Goal: Information Seeking & Learning: Learn about a topic

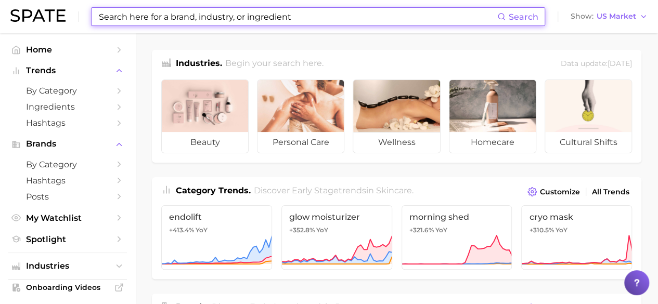
click at [196, 23] on input at bounding box center [297, 17] width 399 height 18
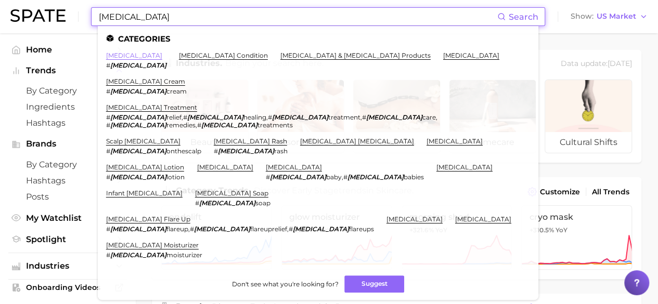
type input "[MEDICAL_DATA]"
click at [123, 56] on link "[MEDICAL_DATA]" at bounding box center [134, 55] width 56 height 8
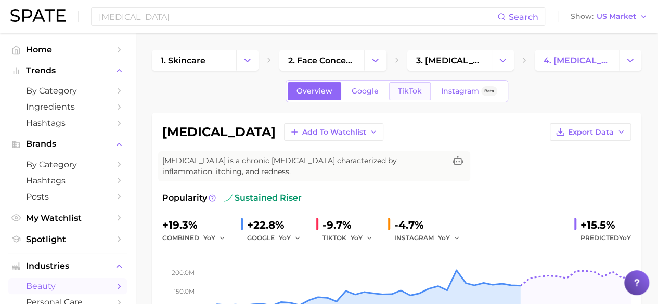
click at [407, 95] on span "TikTok" at bounding box center [410, 91] width 24 height 9
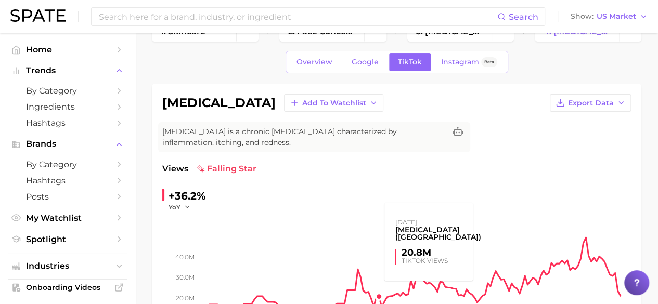
scroll to position [28, 0]
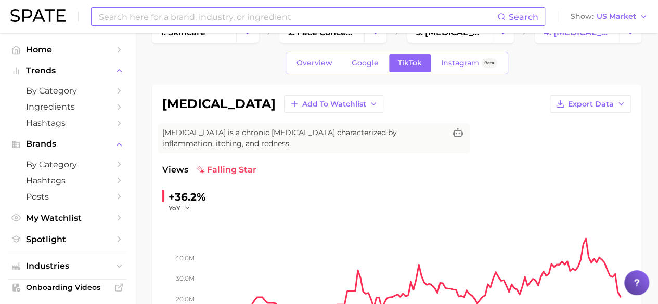
click at [295, 15] on input at bounding box center [297, 17] width 399 height 18
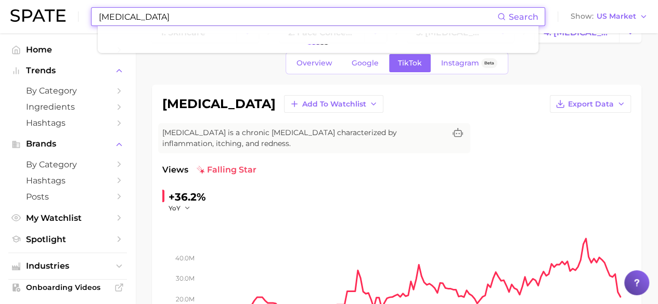
type input "[MEDICAL_DATA]"
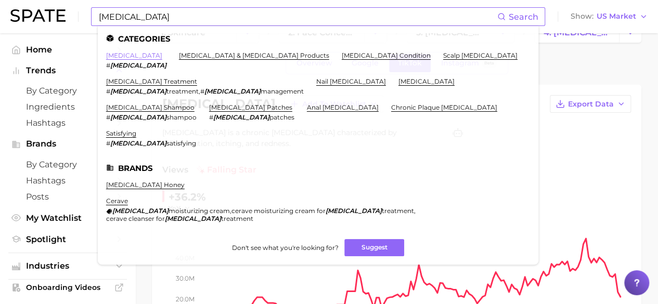
click at [125, 56] on link "[MEDICAL_DATA]" at bounding box center [134, 55] width 56 height 8
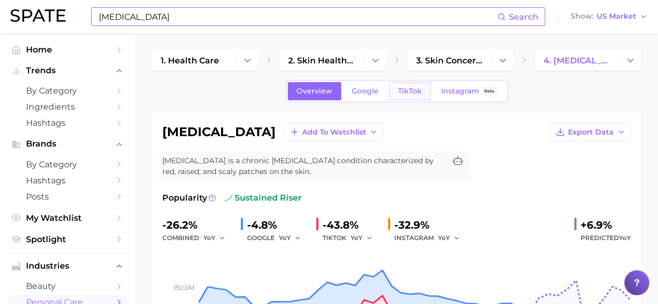
click at [415, 89] on span "TikTok" at bounding box center [410, 91] width 24 height 9
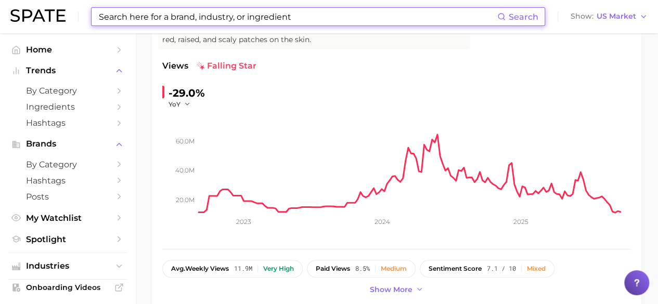
scroll to position [144, 0]
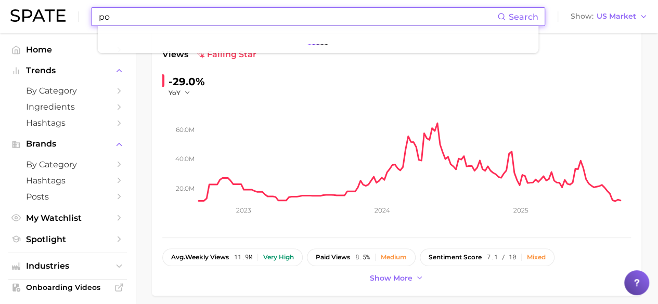
type input "p"
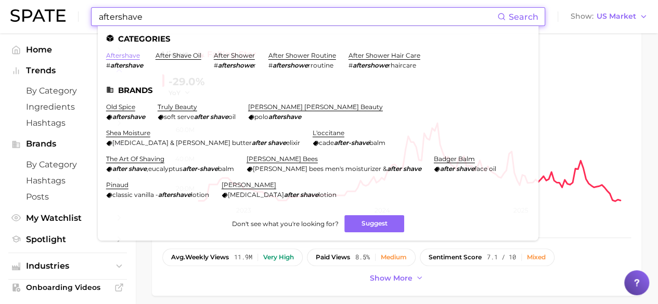
type input "aftershave"
click at [131, 59] on link "aftershave" at bounding box center [123, 55] width 34 height 8
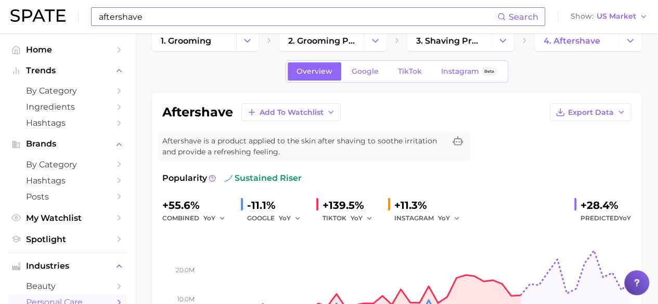
scroll to position [18, 0]
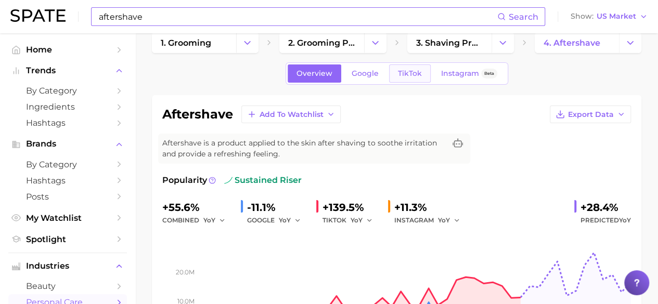
click at [411, 76] on span "TikTok" at bounding box center [410, 73] width 24 height 9
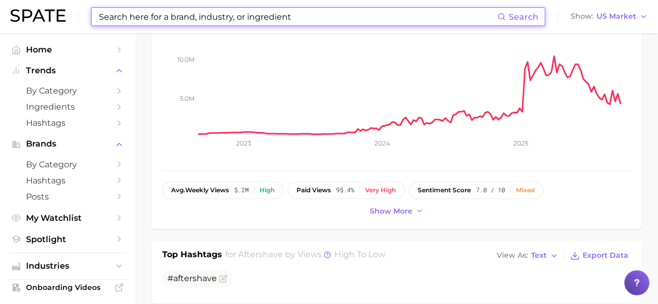
scroll to position [211, 0]
click at [297, 16] on input at bounding box center [297, 17] width 399 height 18
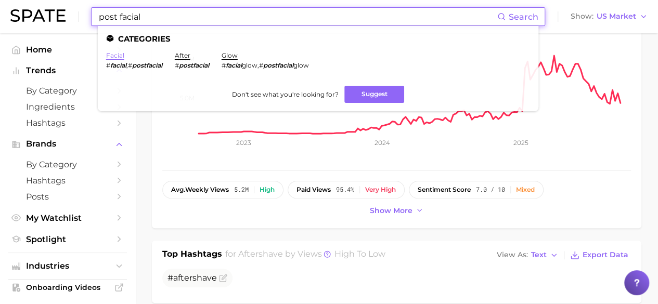
type input "post facial"
click at [117, 56] on link "facial" at bounding box center [115, 55] width 18 height 8
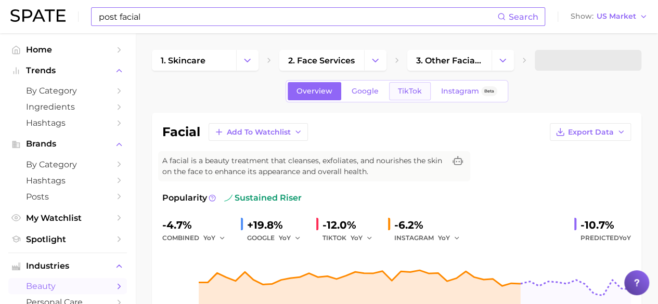
click at [409, 91] on span "TikTok" at bounding box center [410, 91] width 24 height 9
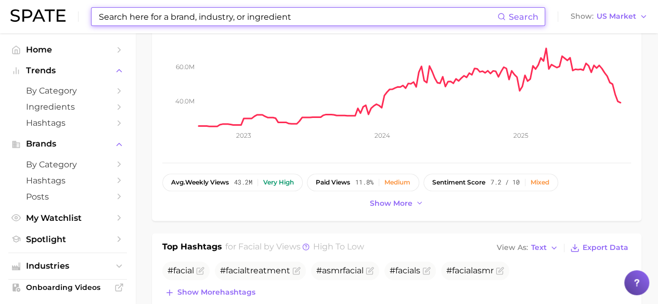
scroll to position [218, 0]
click at [322, 10] on input at bounding box center [297, 17] width 399 height 18
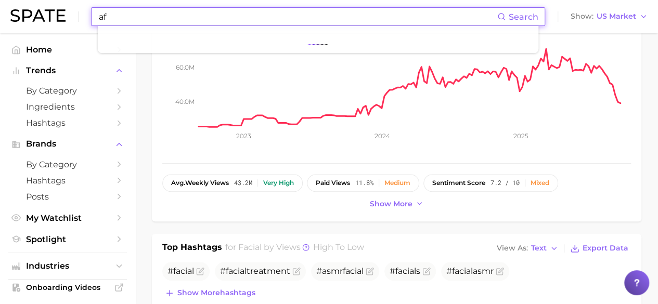
type input "a"
type input "f"
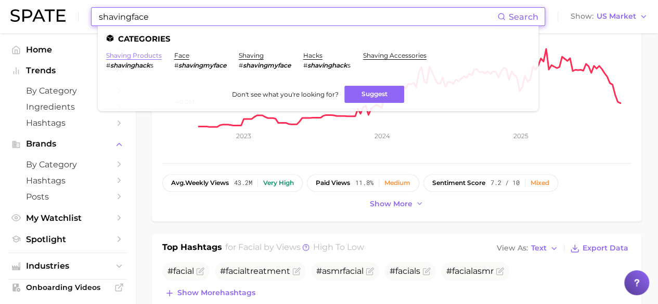
type input "shavingface"
click at [150, 58] on link "shaving products" at bounding box center [134, 55] width 56 height 8
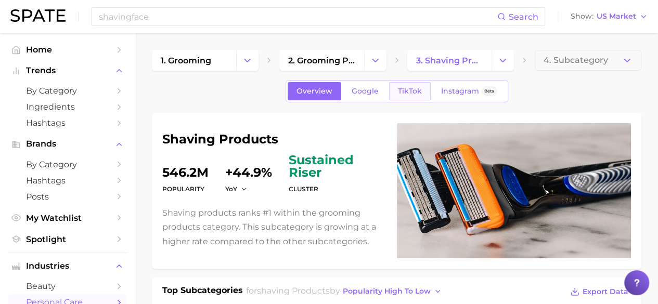
click at [405, 96] on link "TikTok" at bounding box center [410, 91] width 42 height 18
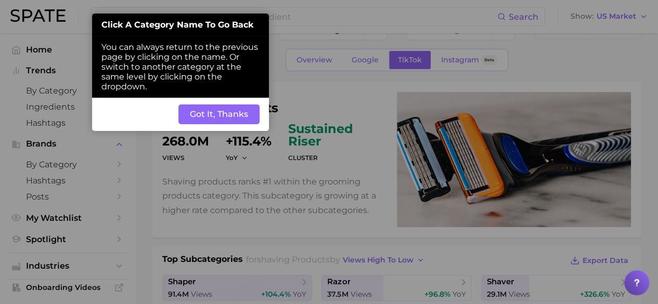
click at [235, 113] on button "Got It, Thanks" at bounding box center [218, 115] width 81 height 20
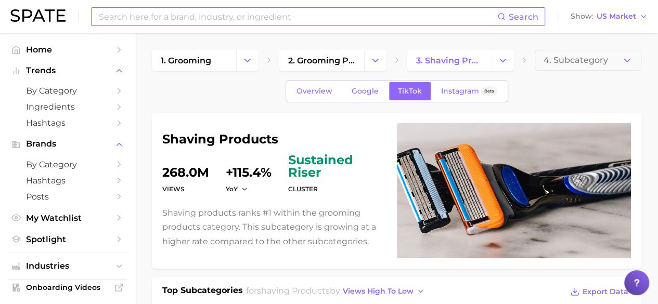
click at [225, 12] on input at bounding box center [297, 17] width 399 height 18
type input "f"
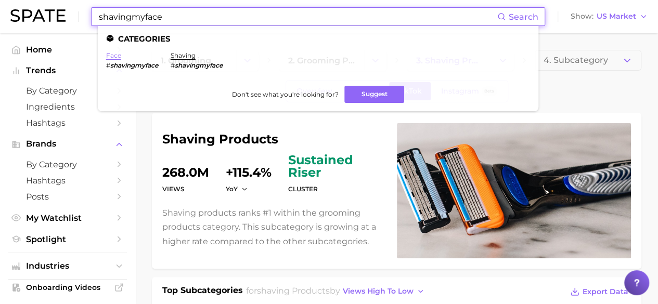
type input "shavingmyface"
click at [110, 54] on link "face" at bounding box center [113, 55] width 15 height 8
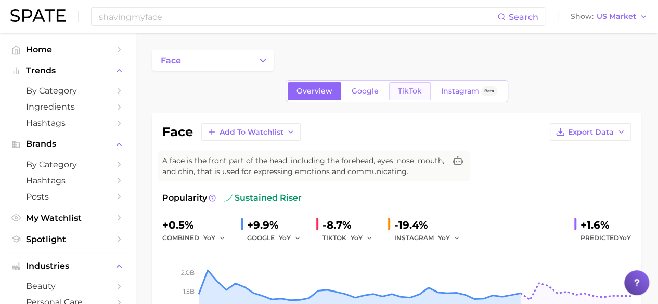
click at [407, 86] on link "TikTok" at bounding box center [410, 91] width 42 height 18
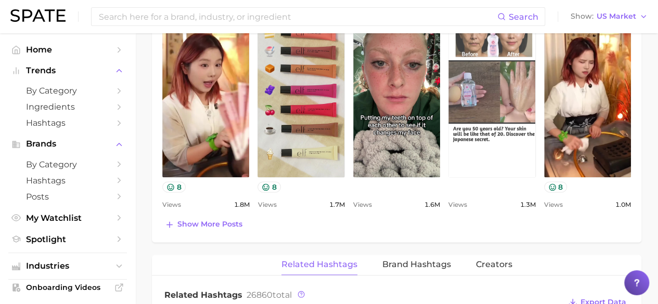
scroll to position [587, 0]
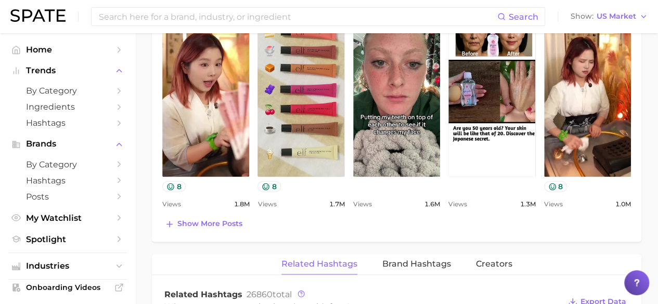
click at [236, 229] on div "Top Posts for face Export Data Views: [DATE] - [DATE] Positive 4 Mixed 3 Negati…" at bounding box center [396, 98] width 489 height 287
click at [233, 225] on span "Show more posts" at bounding box center [209, 223] width 65 height 9
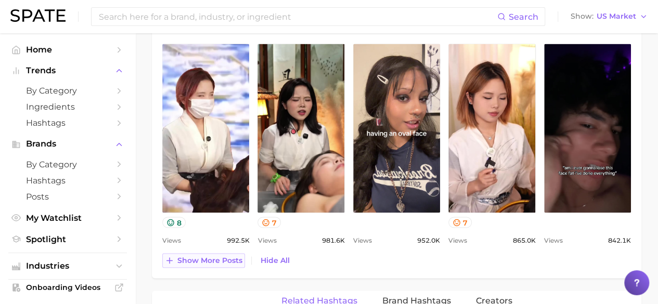
scroll to position [769, 0]
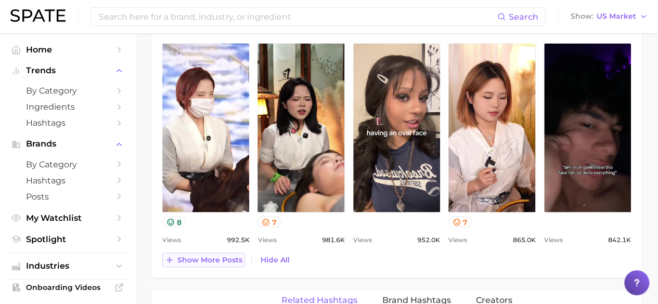
click at [205, 253] on button "Show more posts" at bounding box center [203, 260] width 83 height 15
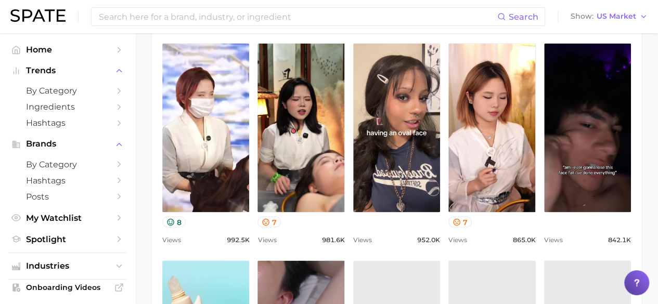
scroll to position [0, 0]
